Goal: Browse casually

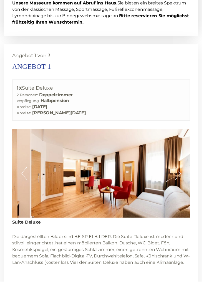
scroll to position [851, 0]
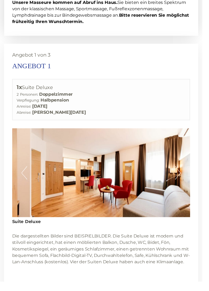
click at [186, 179] on button "Next" at bounding box center [184, 179] width 6 height 14
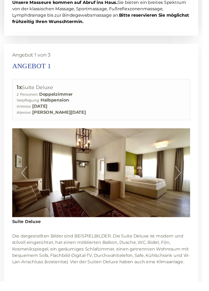
click at [186, 179] on button "Next" at bounding box center [184, 179] width 6 height 14
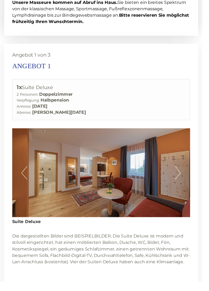
click at [186, 181] on button "Next" at bounding box center [184, 179] width 6 height 14
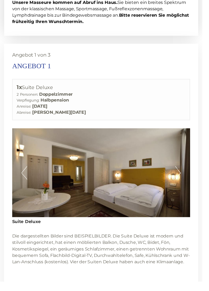
click at [182, 180] on button "Next" at bounding box center [184, 179] width 6 height 14
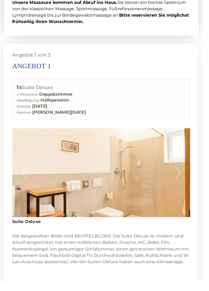
click at [186, 179] on button "Next" at bounding box center [184, 179] width 6 height 14
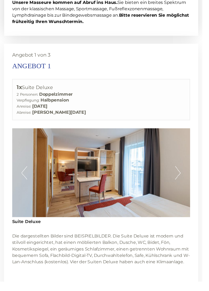
click at [183, 178] on button "Next" at bounding box center [184, 179] width 6 height 14
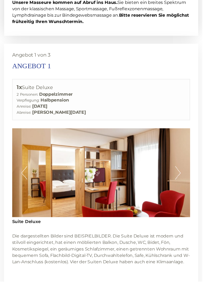
click at [187, 179] on img at bounding box center [104, 179] width 184 height 92
click at [184, 183] on button "Next" at bounding box center [184, 179] width 6 height 14
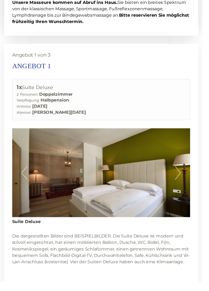
click at [186, 182] on button "Next" at bounding box center [184, 179] width 6 height 14
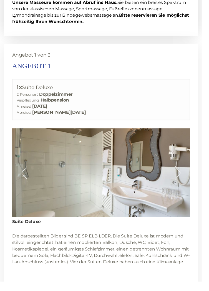
click at [186, 182] on button "Next" at bounding box center [184, 179] width 6 height 14
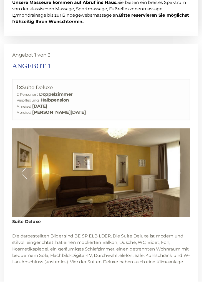
click at [187, 181] on img at bounding box center [104, 179] width 184 height 92
